Goal: Information Seeking & Learning: Learn about a topic

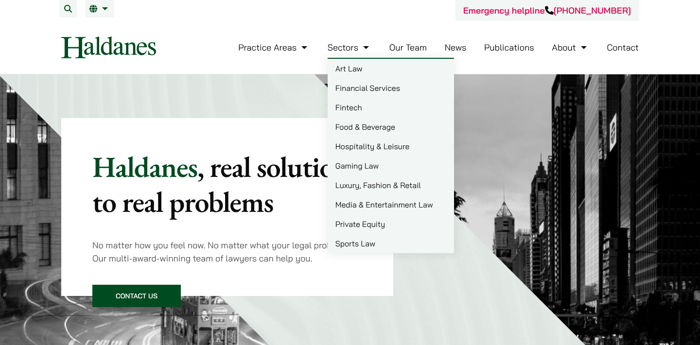
click at [373, 242] on link "Sports Law" at bounding box center [391, 243] width 126 height 19
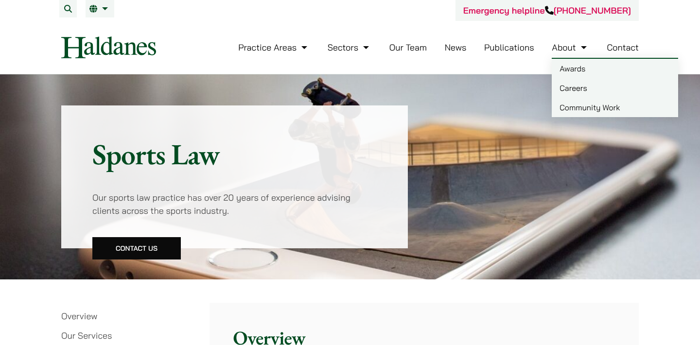
click at [573, 87] on link "Careers" at bounding box center [615, 87] width 126 height 19
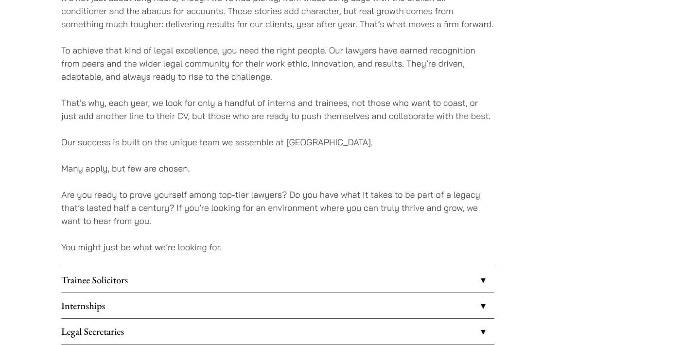
scroll to position [638, 0]
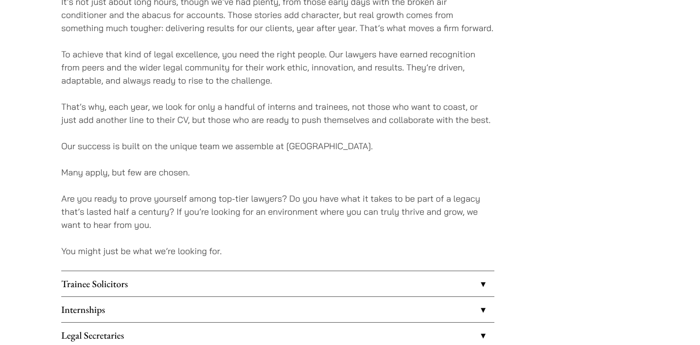
click at [164, 279] on link "Trainee Solicitors" at bounding box center [277, 283] width 433 height 25
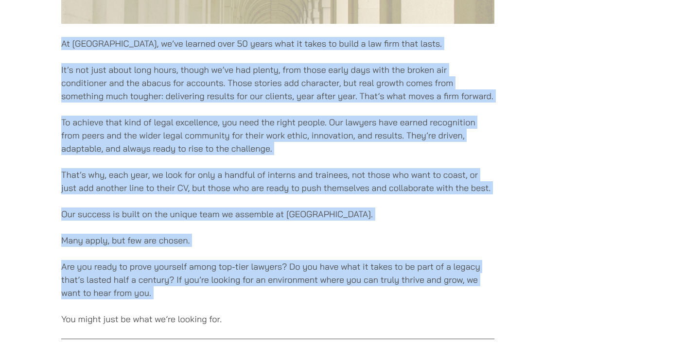
scroll to position [630, 0]
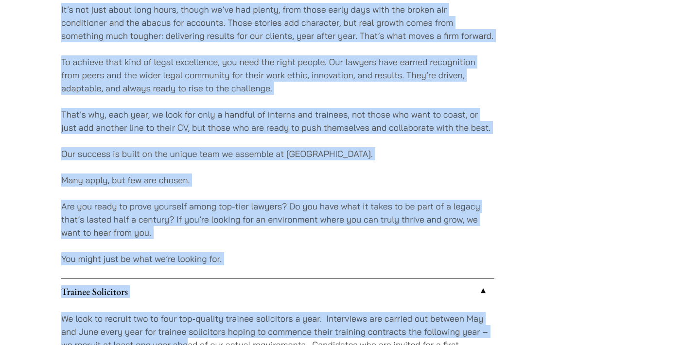
drag, startPoint x: 61, startPoint y: 40, endPoint x: 187, endPoint y: 354, distance: 337.8
click at [187, 345] on html "Skip to content Emergency helpline [PHONE_NUMBER] Practice Areas Antitrust and …" at bounding box center [350, 194] width 700 height 1648
click at [194, 234] on p "Are you ready to prove yourself among top-tier lawyers? Do you have what it tak…" at bounding box center [277, 219] width 433 height 39
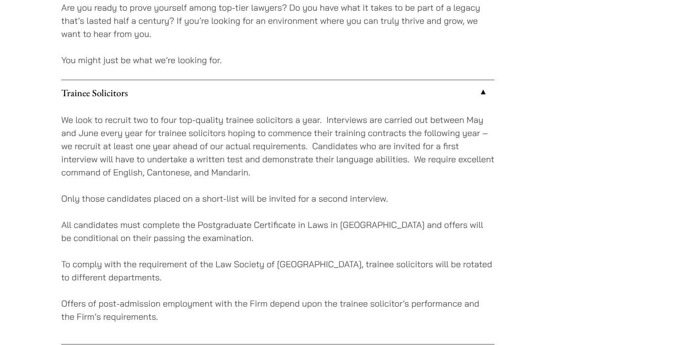
scroll to position [831, 0]
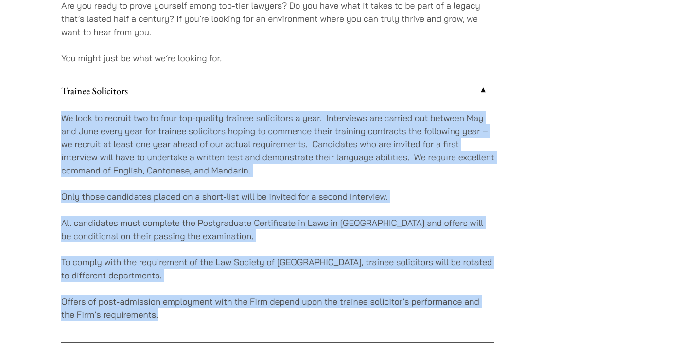
drag, startPoint x: 64, startPoint y: 114, endPoint x: 183, endPoint y: 320, distance: 238.4
click at [183, 320] on div "We look to recruit two to four top-quality trainee solicitors a year. Interview…" at bounding box center [277, 223] width 433 height 239
click at [183, 320] on p "Offers of post-admission employment with the Firm depend upon the trainee solic…" at bounding box center [277, 308] width 433 height 26
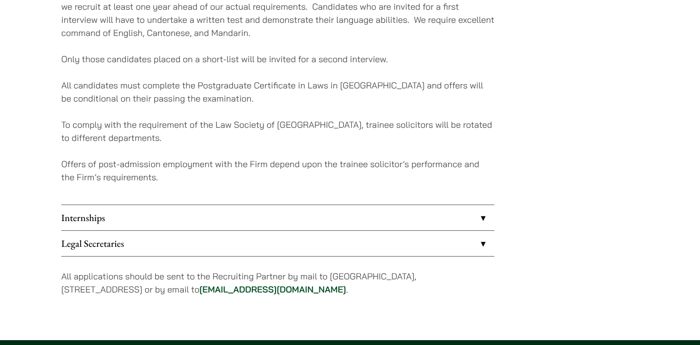
scroll to position [970, 0]
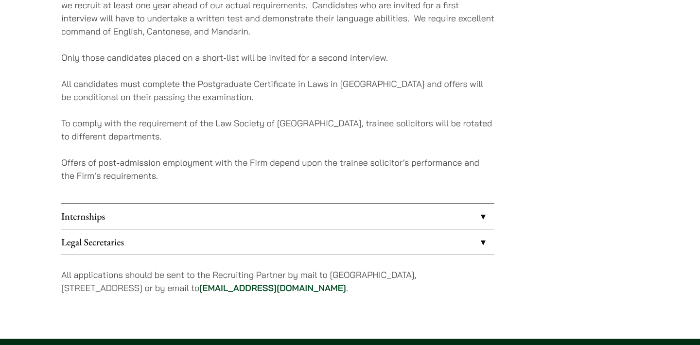
click at [225, 213] on link "Internships" at bounding box center [277, 216] width 433 height 25
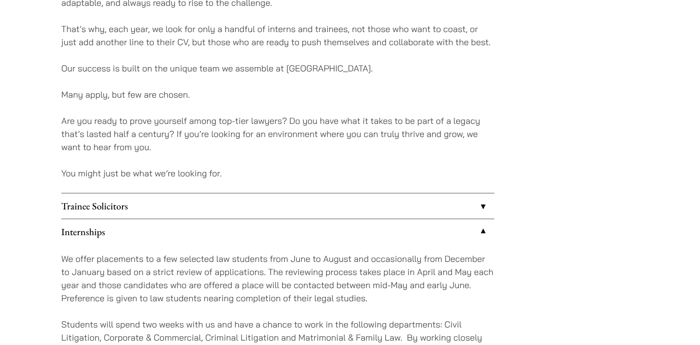
scroll to position [710, 0]
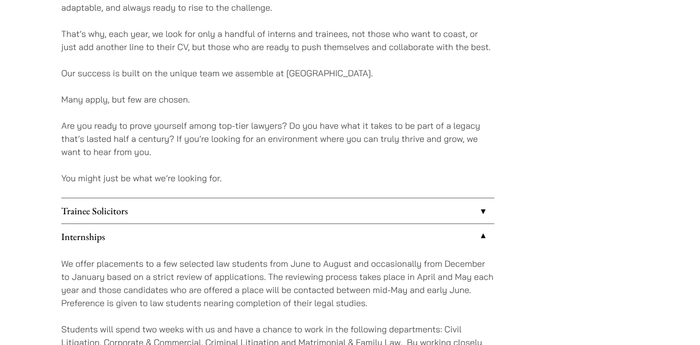
click at [213, 208] on link "Trainee Solicitors" at bounding box center [277, 210] width 433 height 25
